Goal: Browse casually

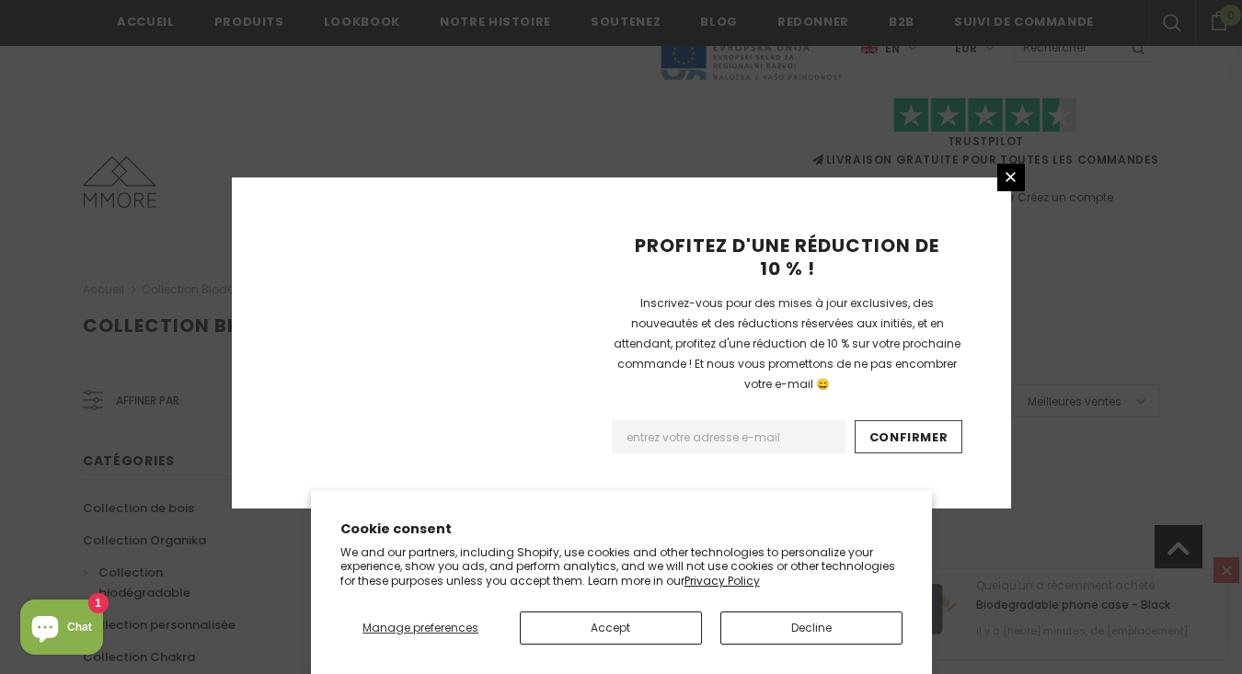
scroll to position [1256, 0]
